Goal: Task Accomplishment & Management: Manage account settings

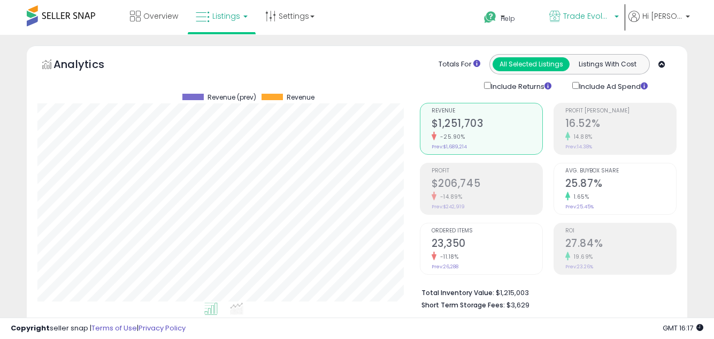
drag, startPoint x: 602, startPoint y: 16, endPoint x: 634, endPoint y: 12, distance: 32.3
click at [627, 12] on link "Trade Evolution US" at bounding box center [585, 17] width 86 height 35
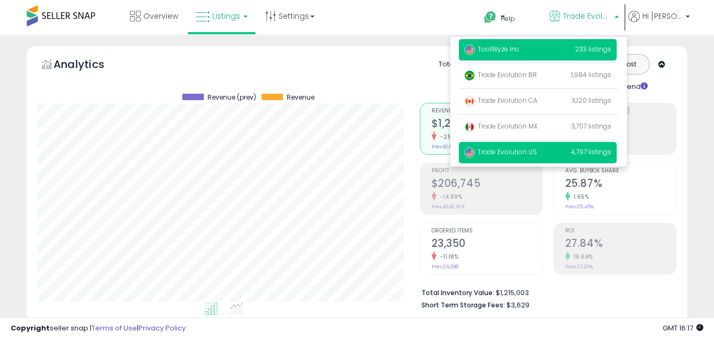
click at [535, 52] on p "ToolWyze Inc 233 listings" at bounding box center [538, 49] width 158 height 21
